Goal: Find specific page/section

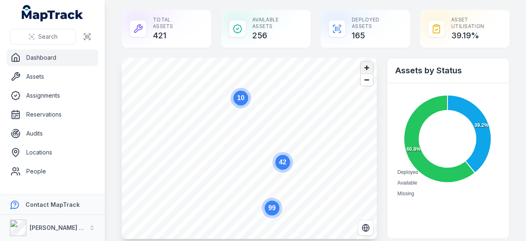
click at [364, 70] on span "Zoom in" at bounding box center [367, 68] width 12 height 12
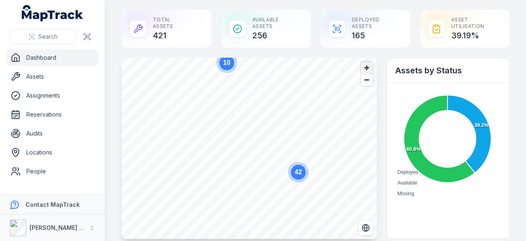
click at [364, 70] on span "Zoom in" at bounding box center [367, 68] width 12 height 12
click at [361, 69] on span "Zoom in" at bounding box center [367, 68] width 12 height 12
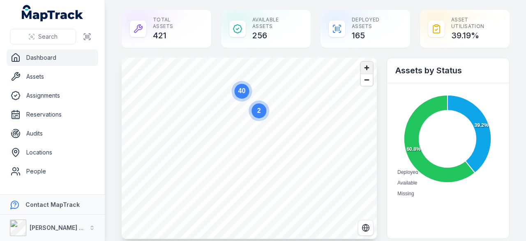
click at [361, 69] on span "Zoom in" at bounding box center [367, 68] width 12 height 12
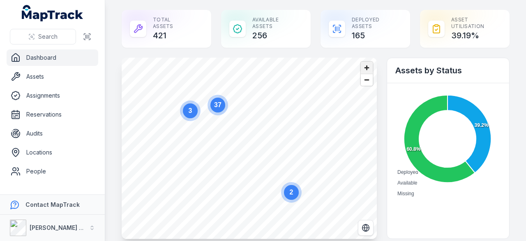
click at [361, 71] on span "Zoom in" at bounding box center [367, 68] width 12 height 12
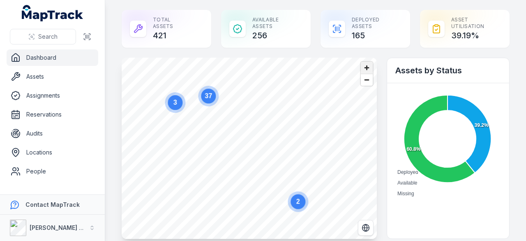
click at [361, 71] on span "Zoom in" at bounding box center [367, 68] width 12 height 12
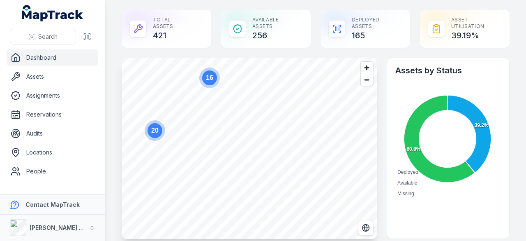
click at [159, 133] on circle at bounding box center [155, 130] width 15 height 15
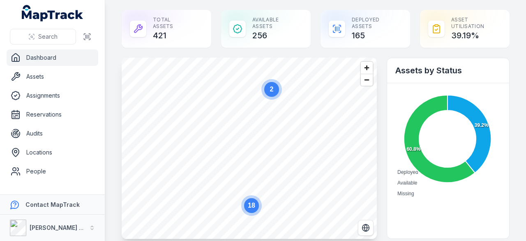
click at [254, 207] on text "18" at bounding box center [251, 204] width 7 height 7
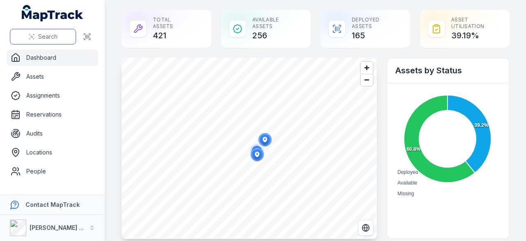
click at [37, 38] on button "Search" at bounding box center [43, 37] width 66 height 16
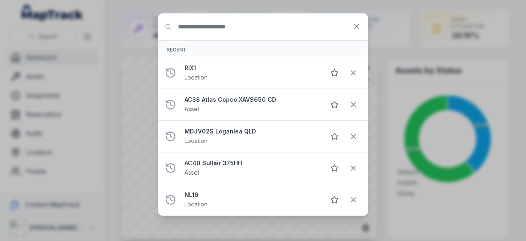
click at [196, 24] on input "Search for anything" at bounding box center [263, 27] width 210 height 26
type input "********"
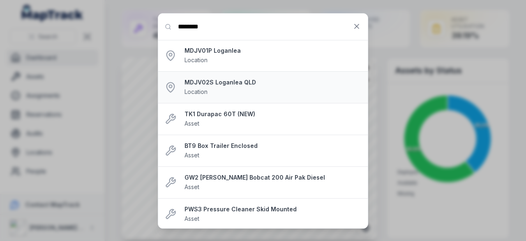
click at [215, 85] on strong "MDJV02S Loganlea QLD" at bounding box center [273, 82] width 177 height 8
